Goal: Transaction & Acquisition: Download file/media

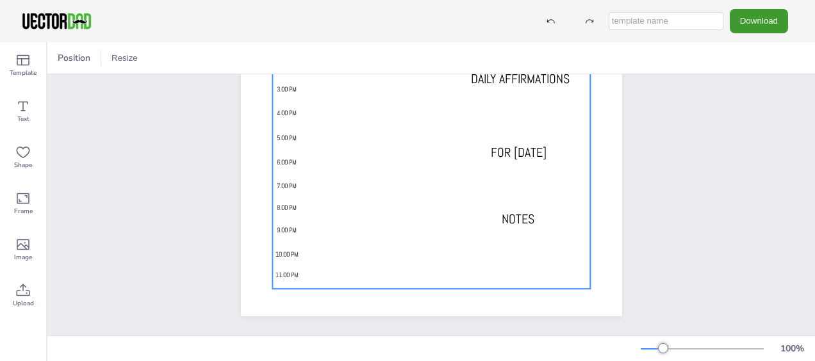
scroll to position [326, 0]
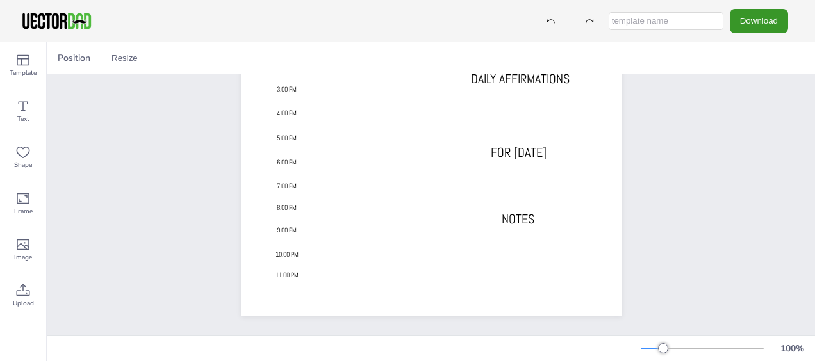
click at [752, 13] on button "Download" at bounding box center [758, 21] width 58 height 24
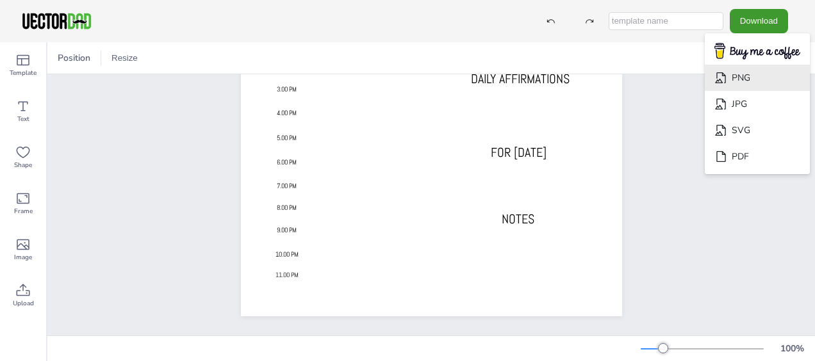
click at [750, 76] on li "PNG" at bounding box center [756, 78] width 105 height 26
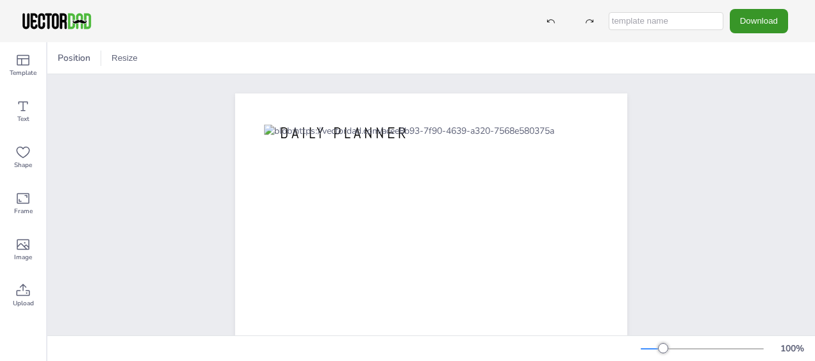
click at [757, 22] on button "Download" at bounding box center [758, 21] width 58 height 24
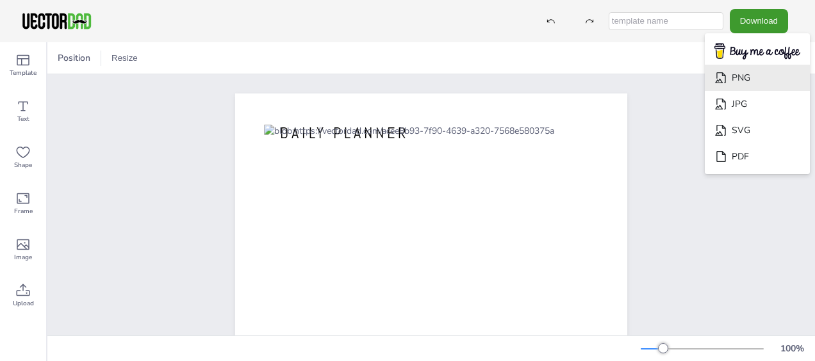
click at [751, 74] on li "PNG" at bounding box center [756, 78] width 105 height 26
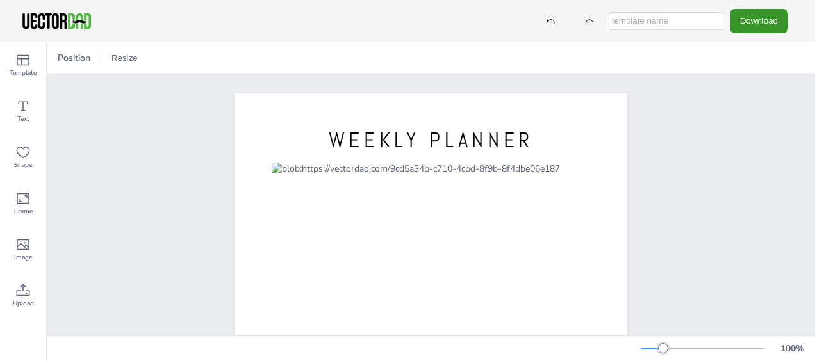
click at [756, 22] on button "Download" at bounding box center [758, 21] width 58 height 24
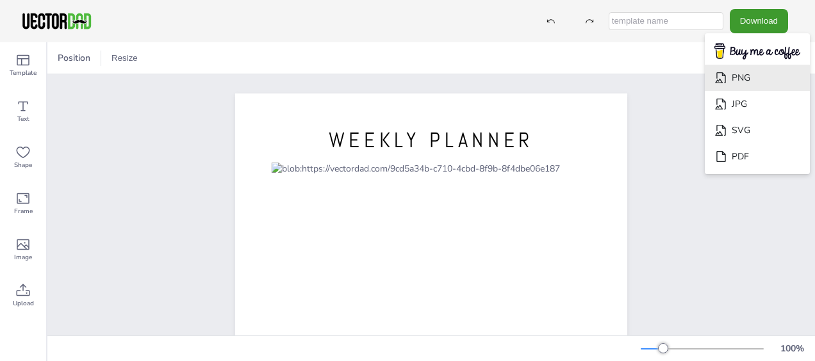
click at [746, 73] on li "PNG" at bounding box center [756, 78] width 105 height 26
